Goal: Transaction & Acquisition: Purchase product/service

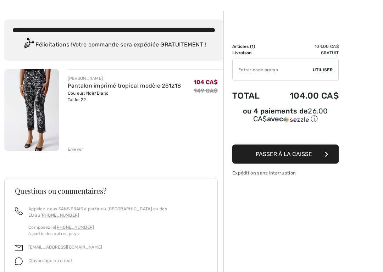
scroll to position [26, 0]
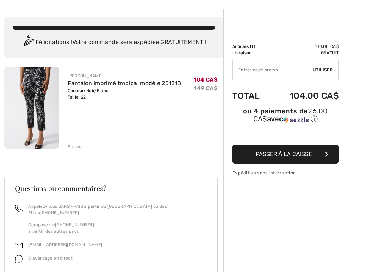
click at [35, 94] on img at bounding box center [31, 108] width 55 height 82
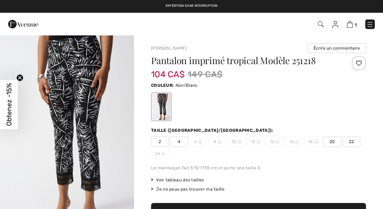
checkbox input "true"
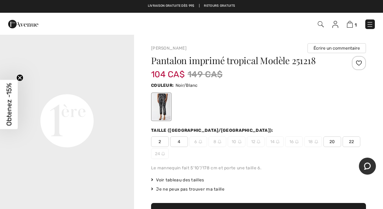
scroll to position [414, 0]
click at [164, 178] on span "Voir tableau des tailles" at bounding box center [177, 180] width 53 height 6
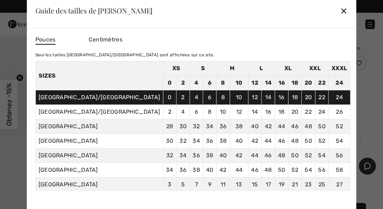
scroll to position [0, 0]
click at [340, 9] on div "✕" at bounding box center [343, 10] width 7 height 15
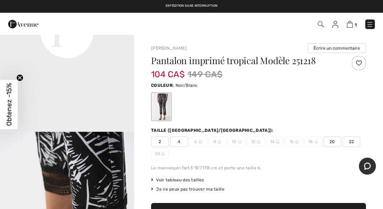
scroll to position [505, 0]
click at [349, 20] on link "1" at bounding box center [352, 24] width 10 height 9
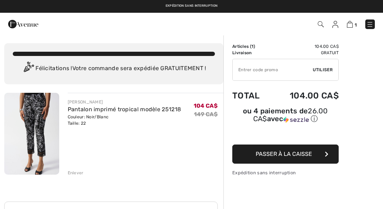
click at [69, 104] on div "[PERSON_NAME]" at bounding box center [124, 102] width 113 height 6
click at [71, 109] on link "Pantalon imprimé tropical modèle 251218" at bounding box center [124, 109] width 113 height 7
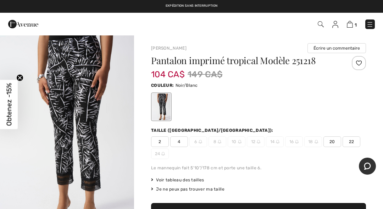
click at [348, 28] on link "1" at bounding box center [352, 24] width 10 height 9
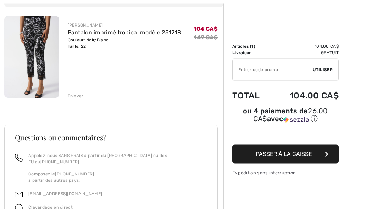
scroll to position [77, 0]
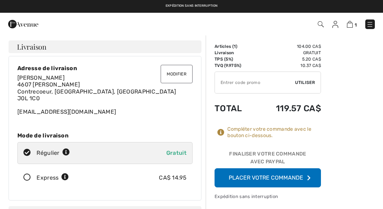
click at [293, 177] on button "Placer votre commande" at bounding box center [267, 177] width 106 height 19
